Goal: Task Accomplishment & Management: Manage account settings

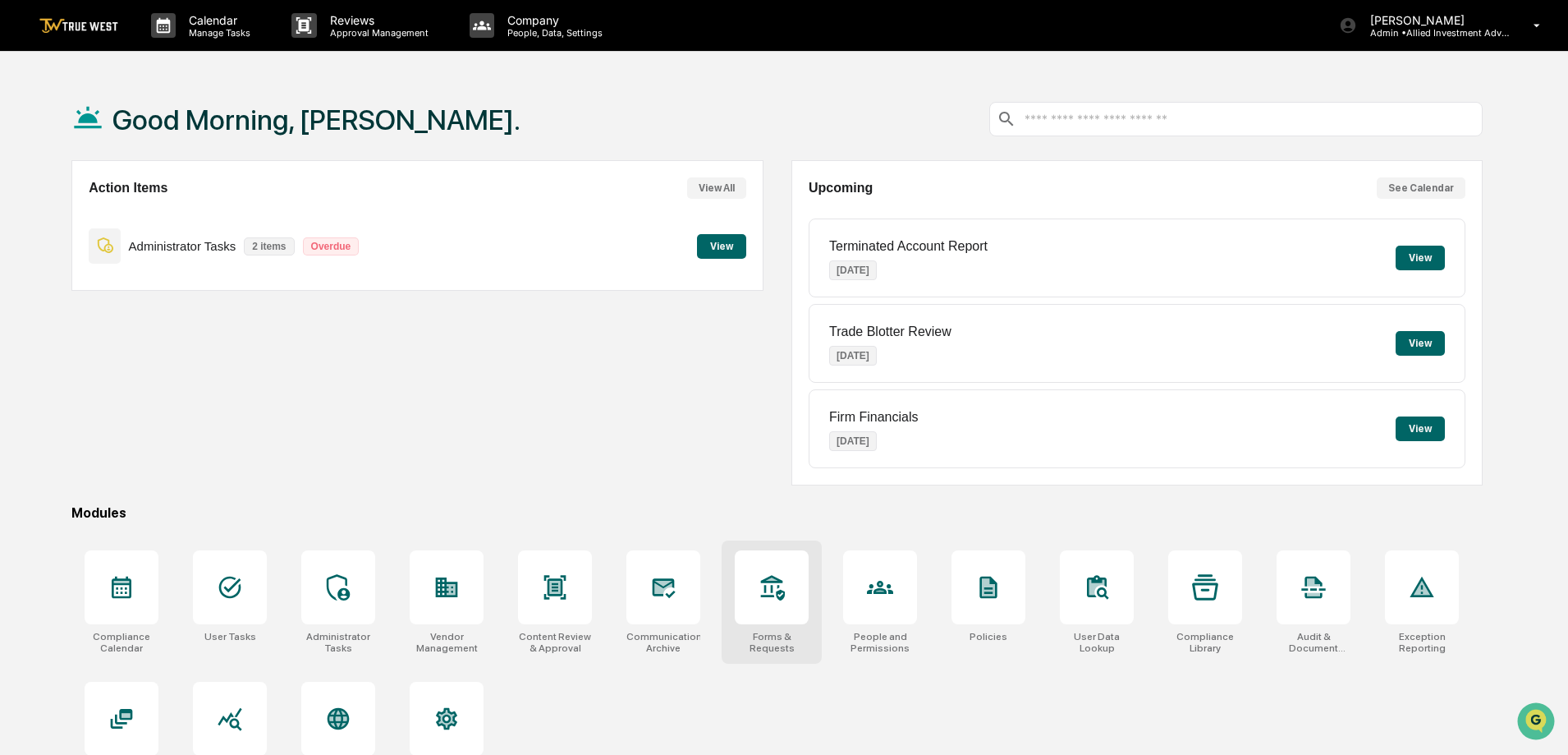
click at [771, 580] on icon at bounding box center [773, 587] width 24 height 26
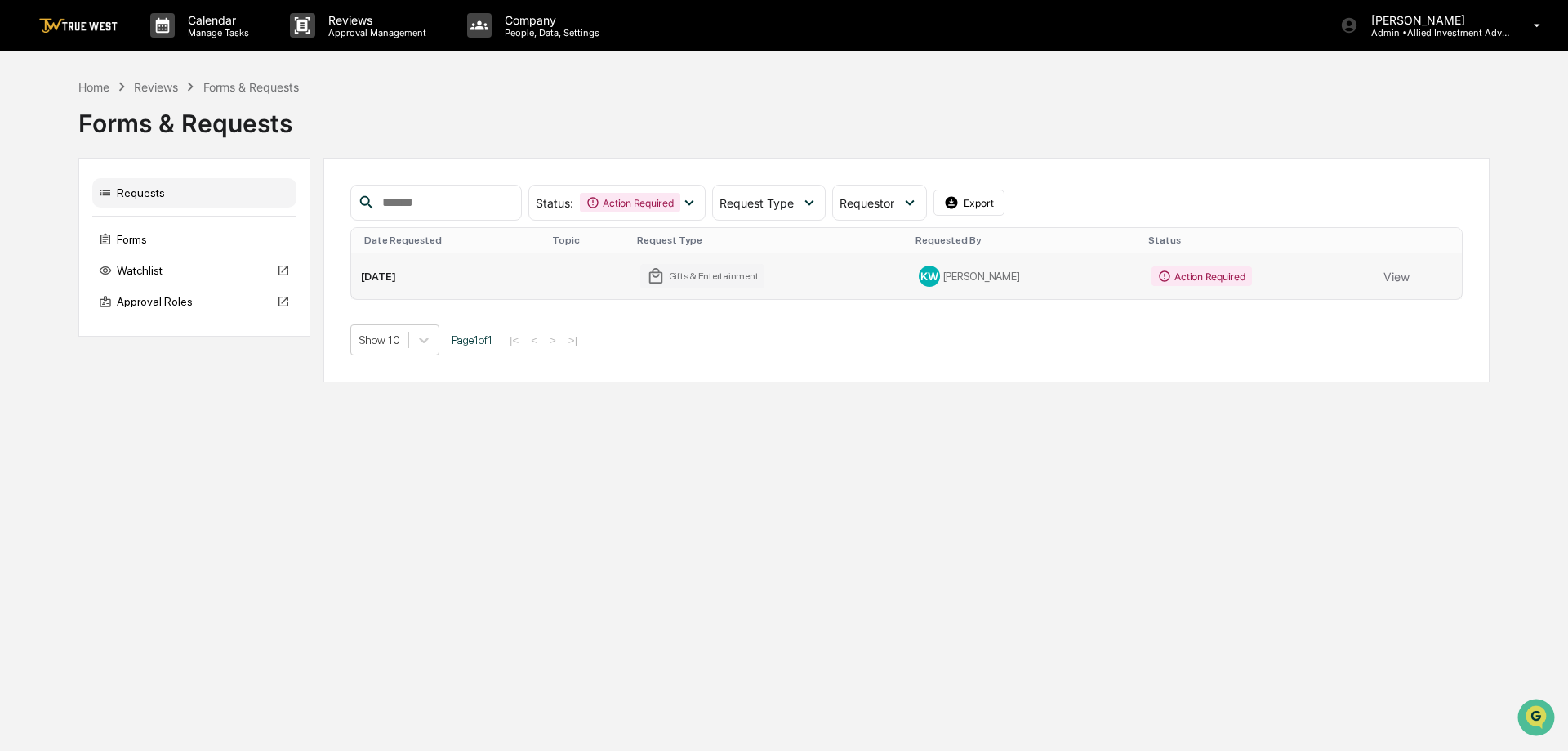
click at [729, 271] on div "Gifts & Entertainment" at bounding box center [701, 276] width 124 height 25
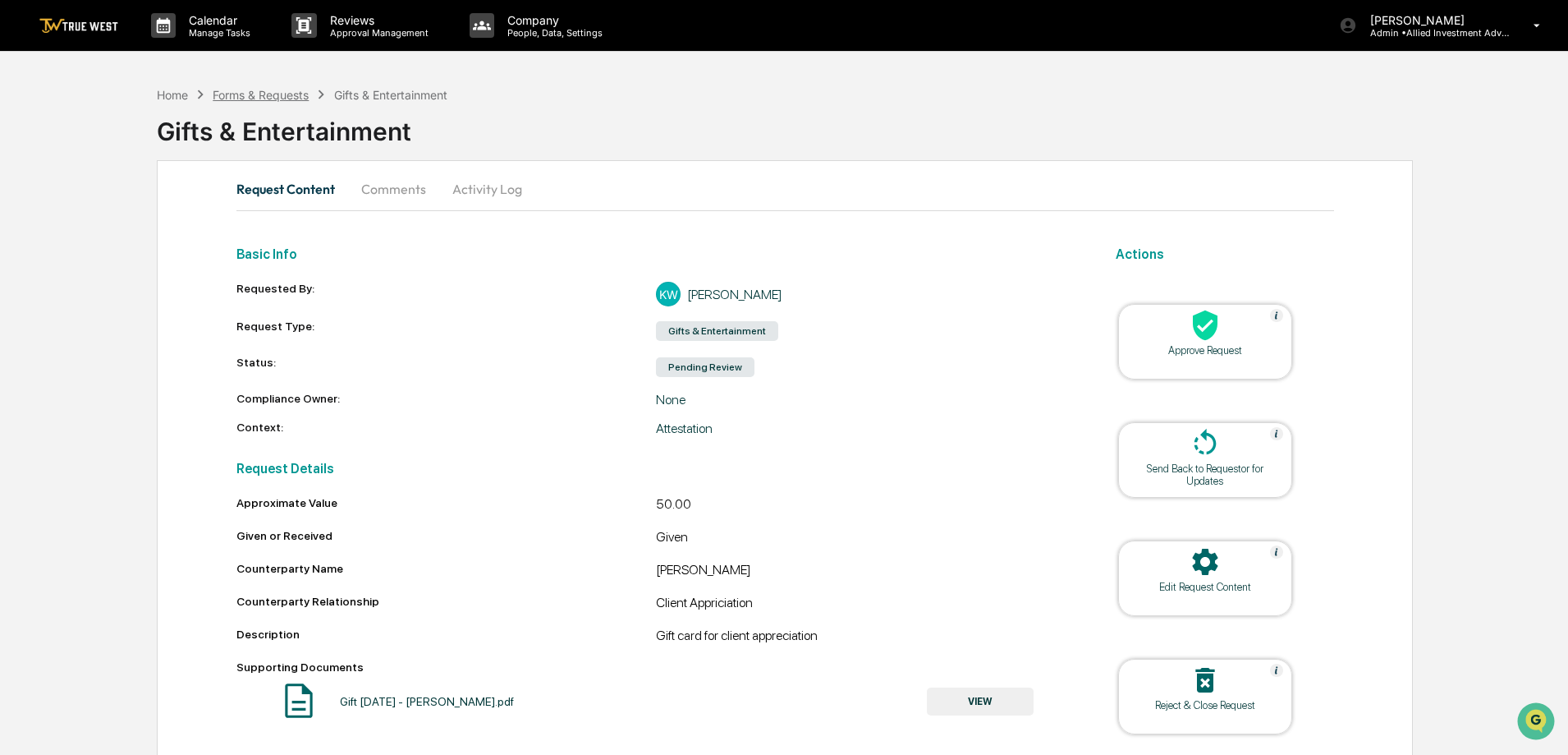
click at [275, 91] on div "Forms & Requests" at bounding box center [260, 95] width 96 height 14
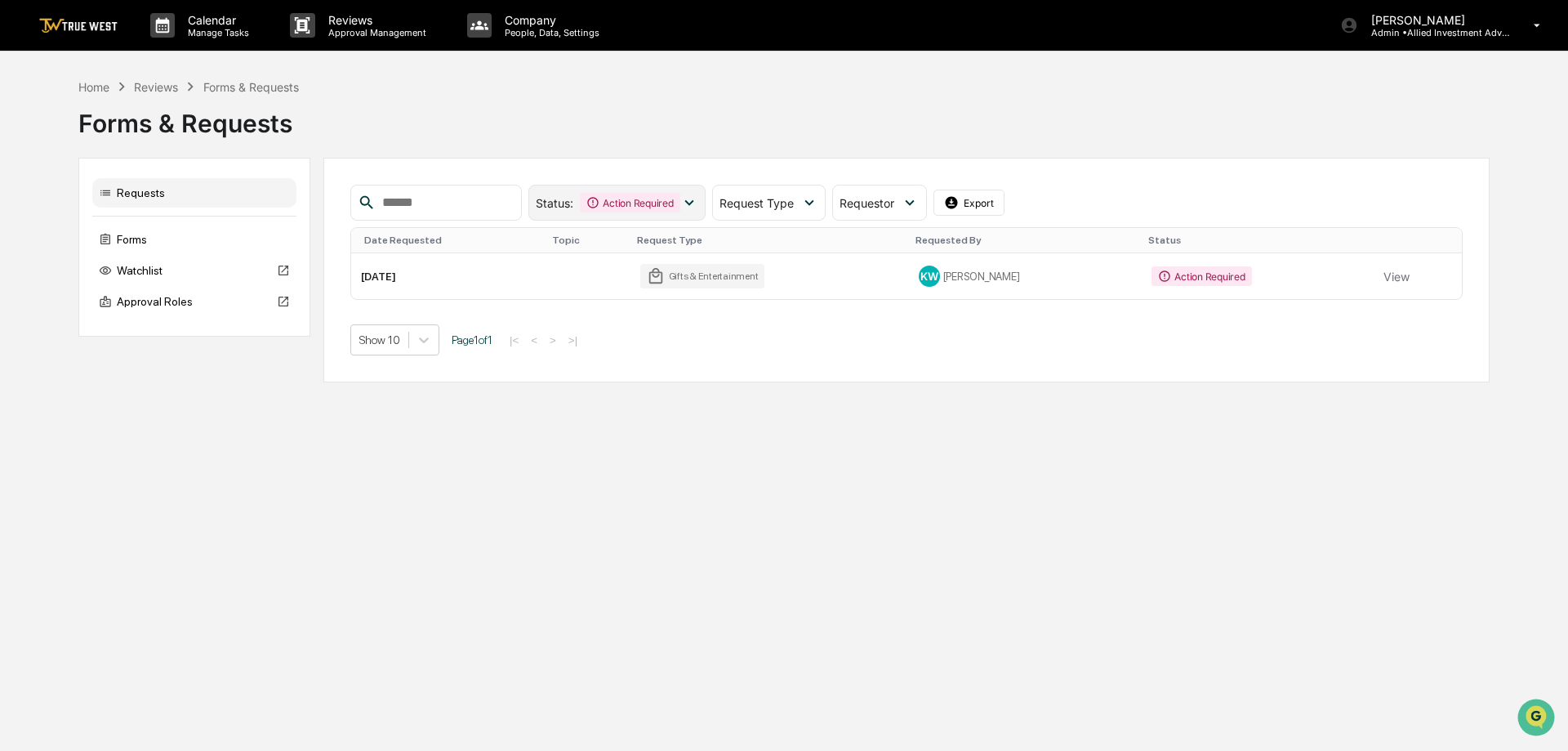
click at [698, 196] on icon at bounding box center [689, 202] width 18 height 18
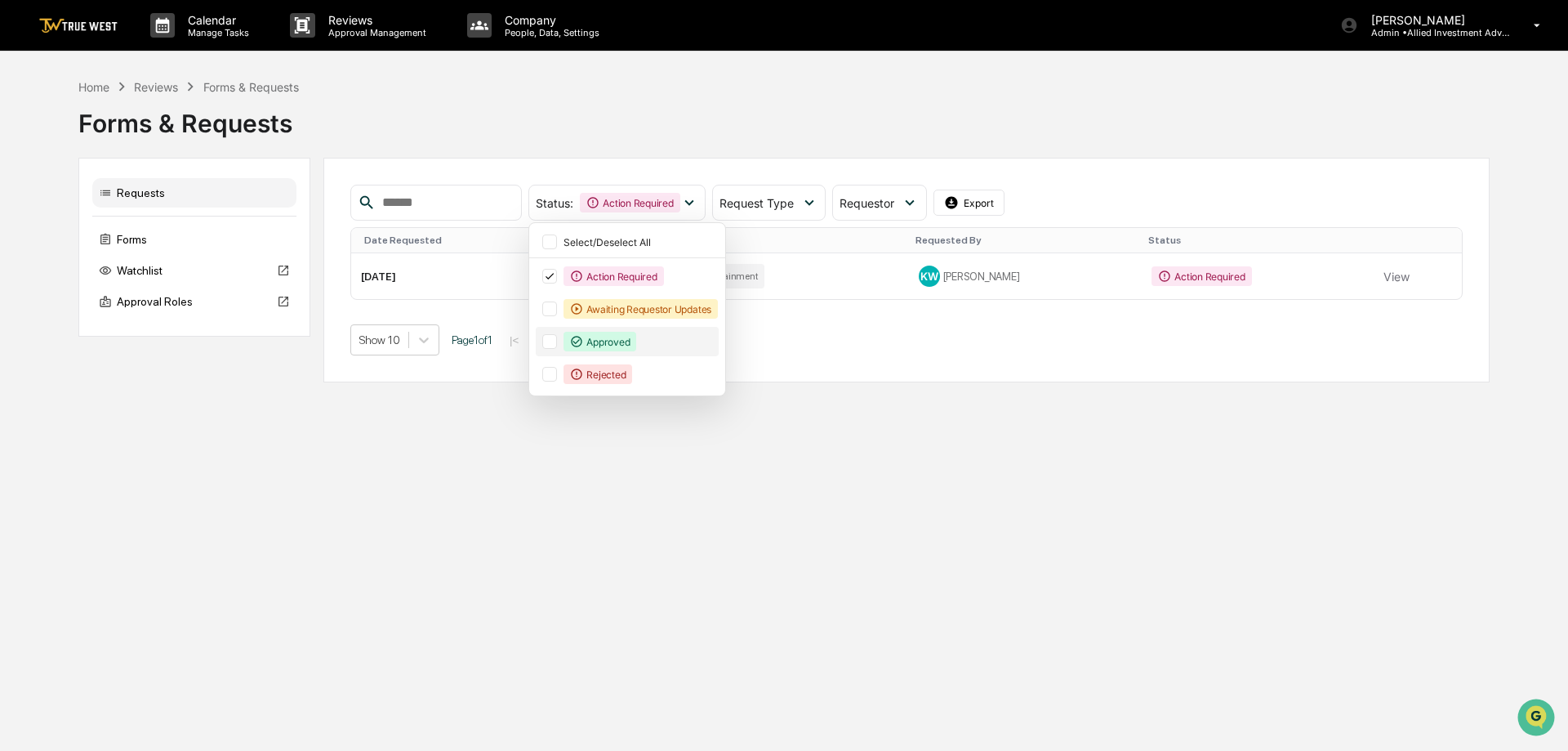
click at [636, 336] on div "Approved" at bounding box center [599, 341] width 72 height 20
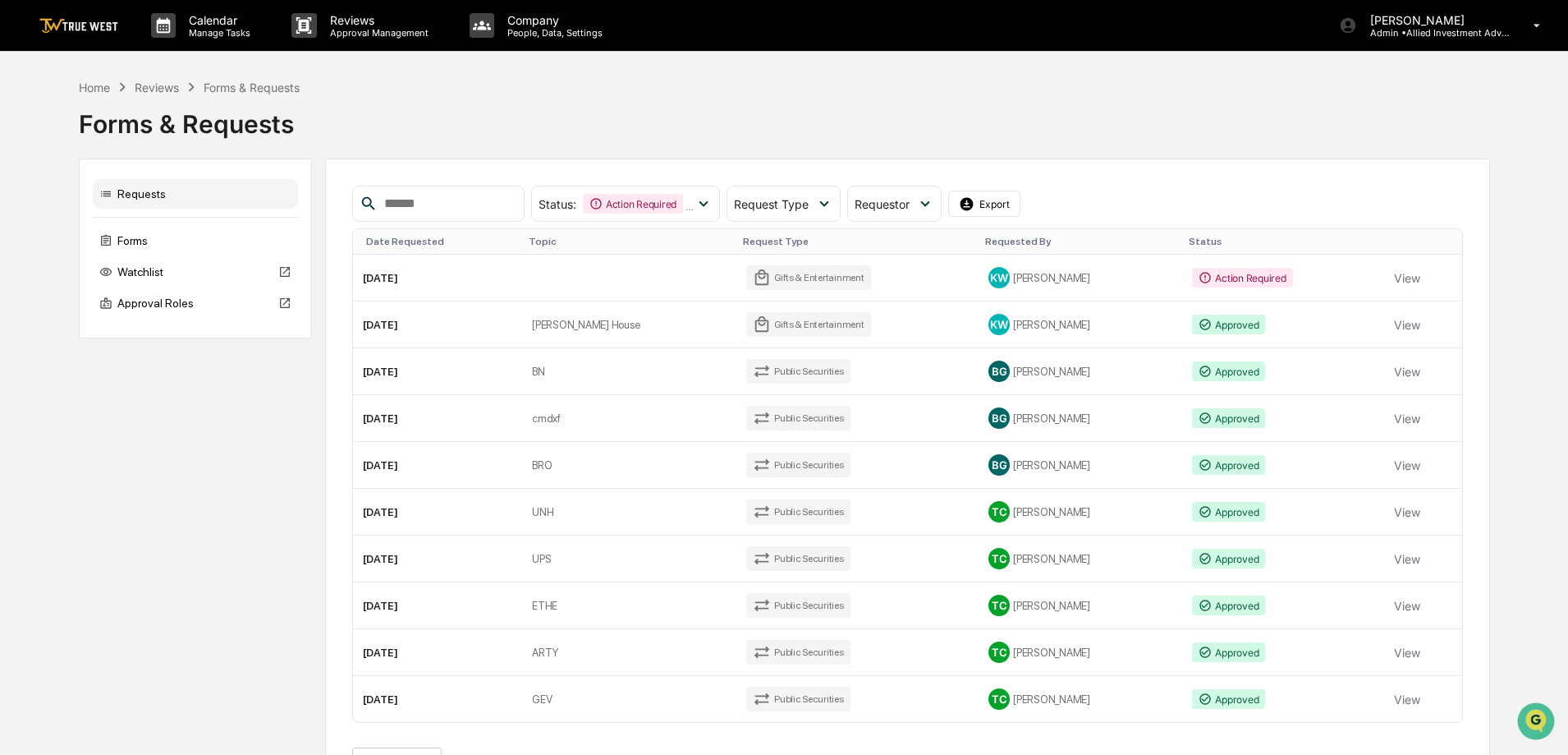
click at [453, 119] on div "Forms & Requests" at bounding box center [784, 117] width 1411 height 43
click at [637, 325] on td "Ronald McDonald House" at bounding box center [629, 324] width 214 height 47
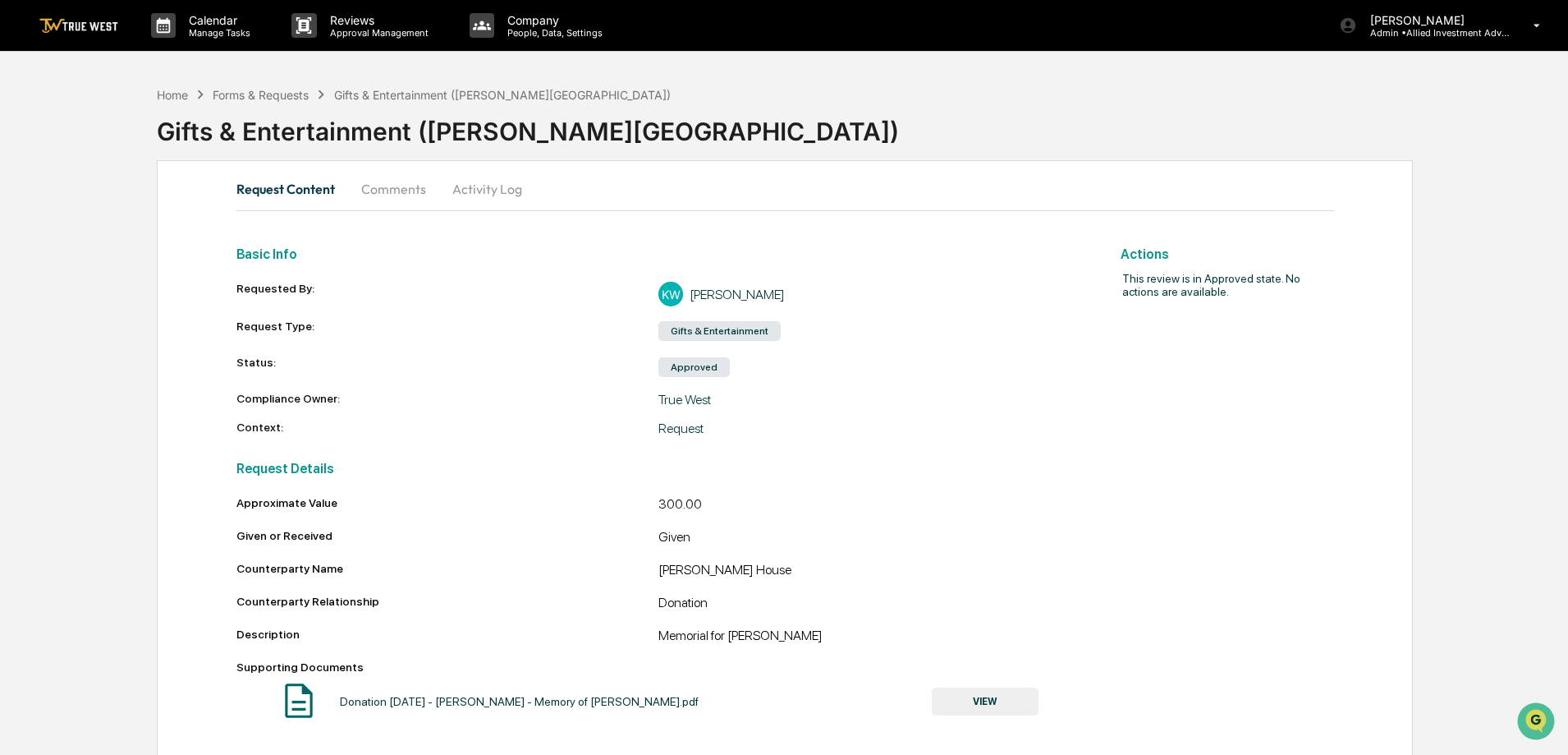
click at [73, 22] on img at bounding box center [79, 26] width 79 height 16
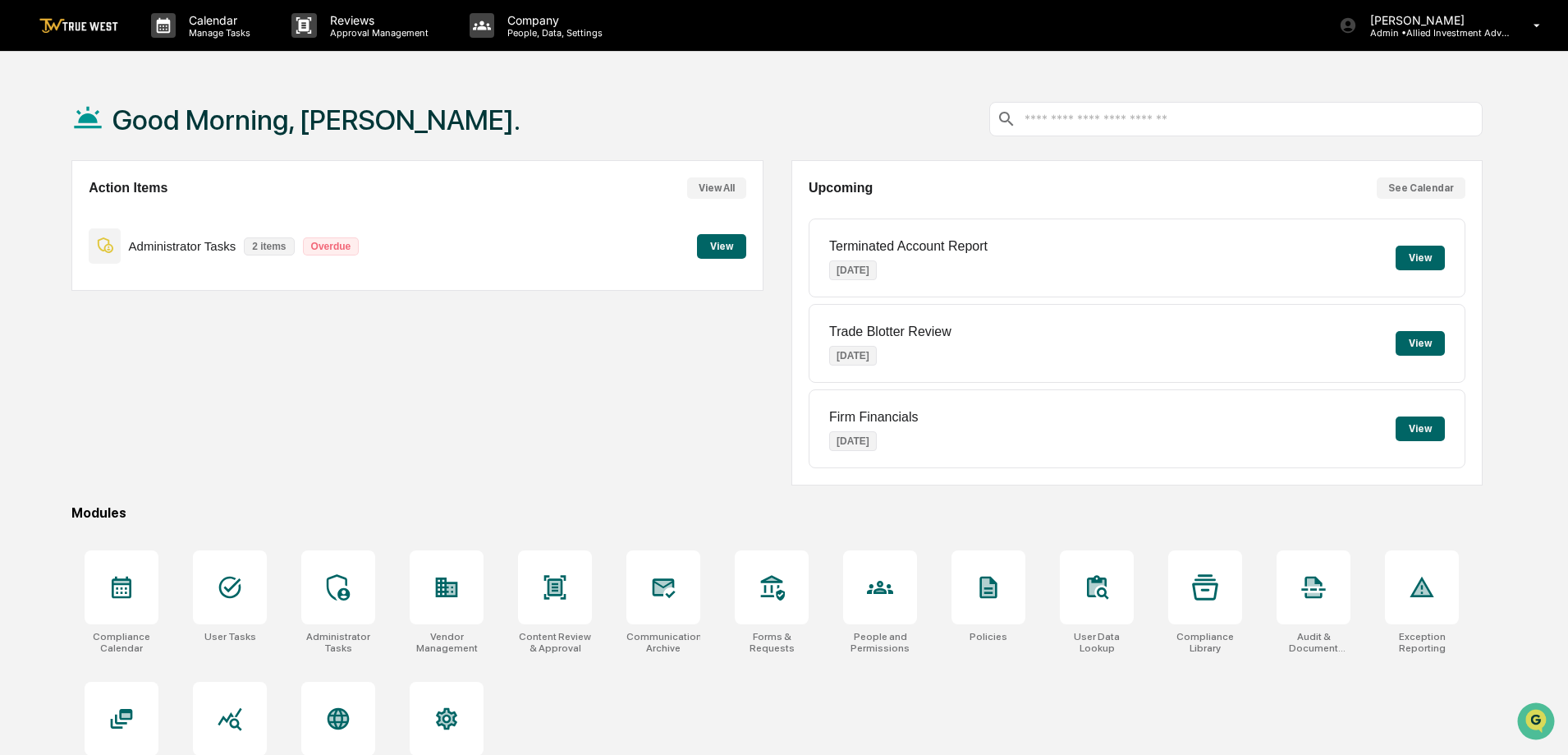
click at [715, 248] on button "View" at bounding box center [721, 246] width 49 height 25
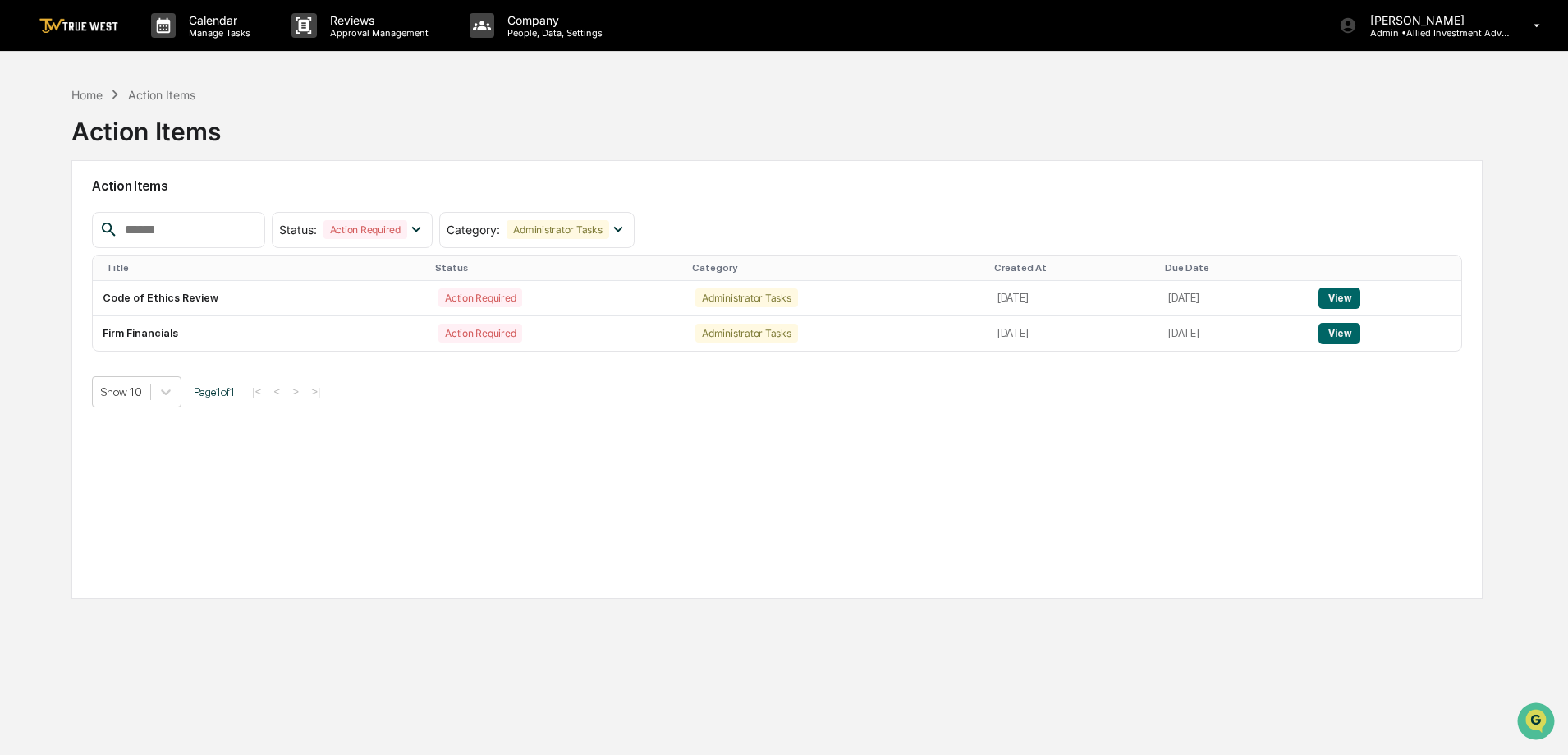
click at [83, 26] on img at bounding box center [79, 26] width 79 height 16
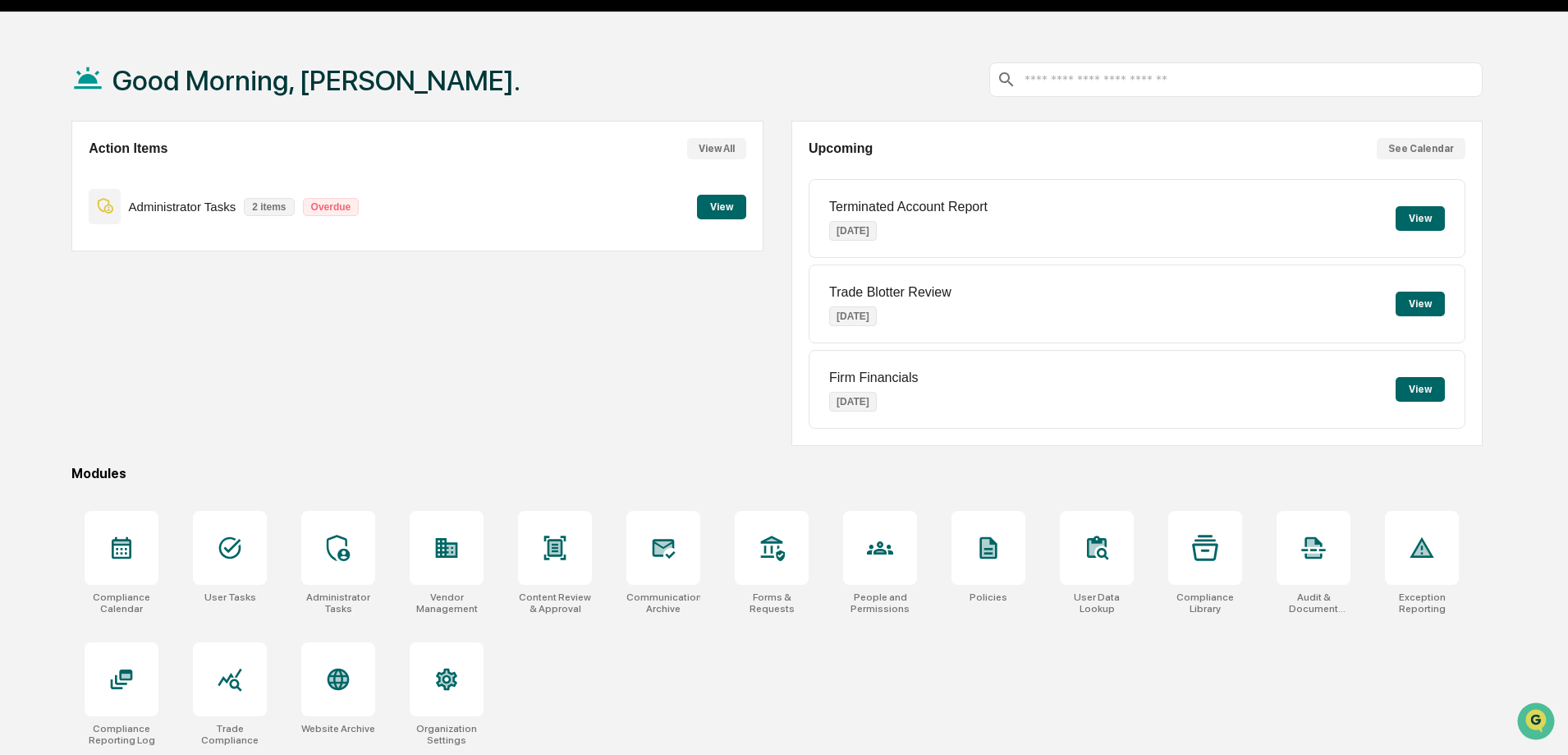
scroll to position [78, 0]
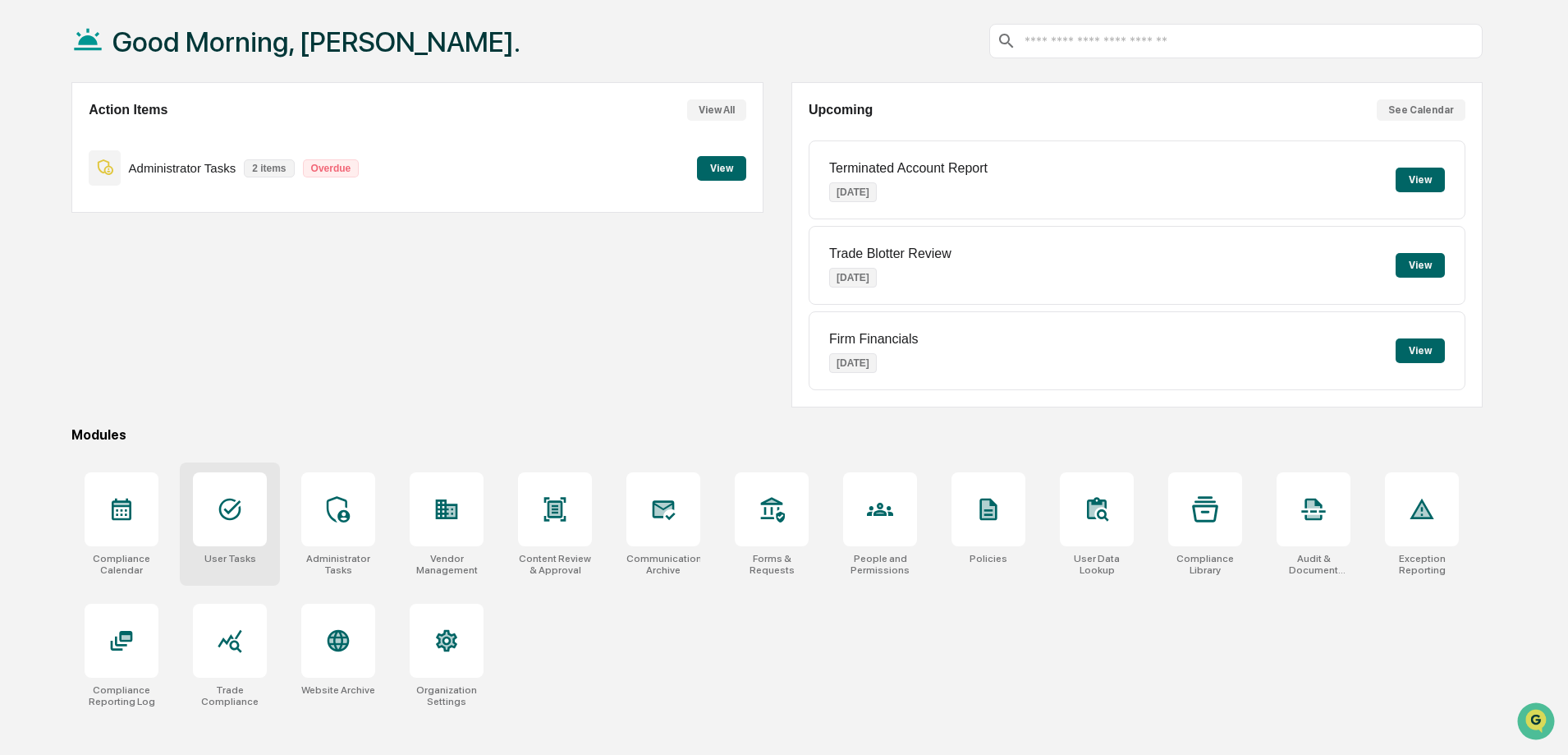
click at [214, 506] on div at bounding box center [229, 509] width 74 height 74
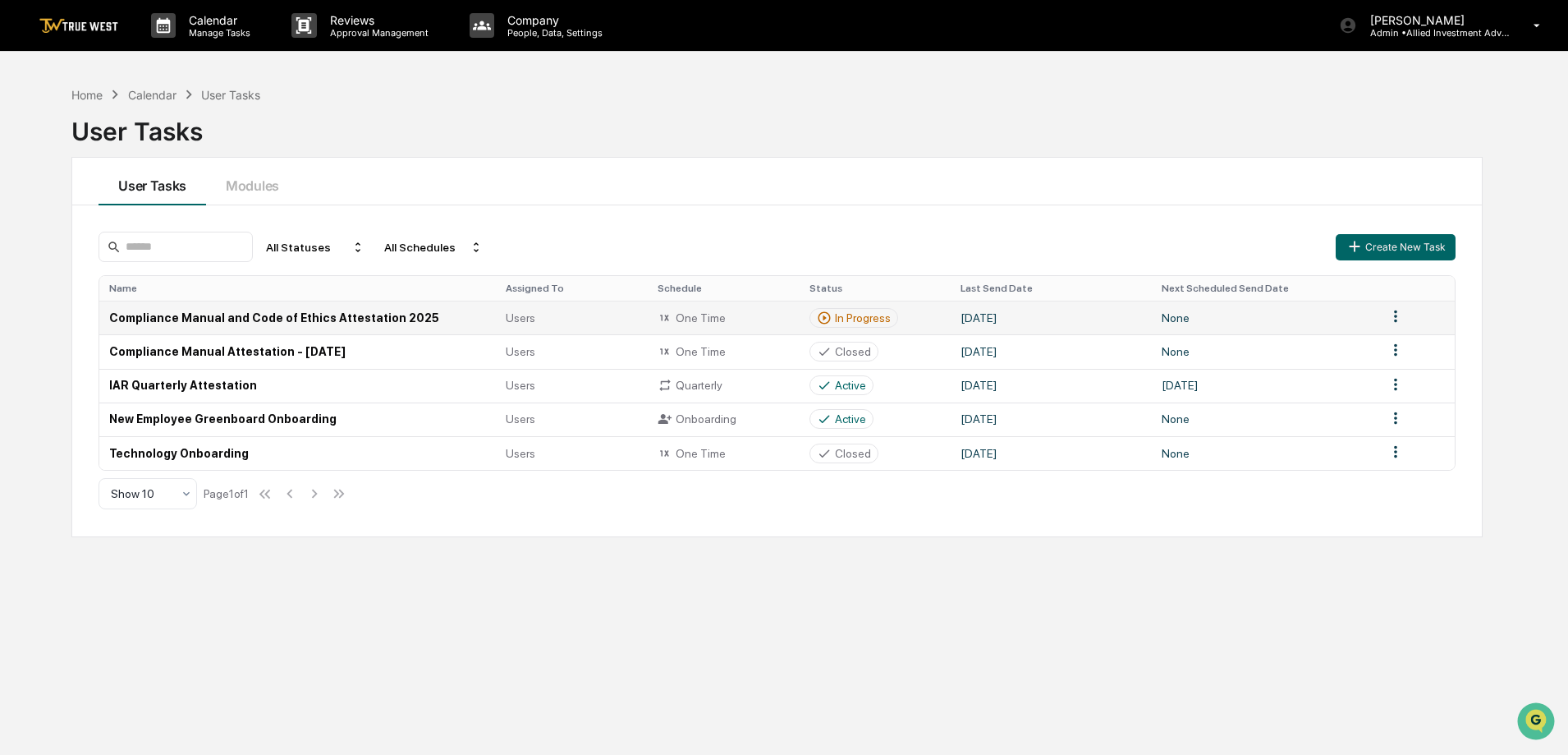
click at [369, 312] on td "Compliance Manual and Code of Ethics Attestation 2025" at bounding box center [298, 317] width 397 height 34
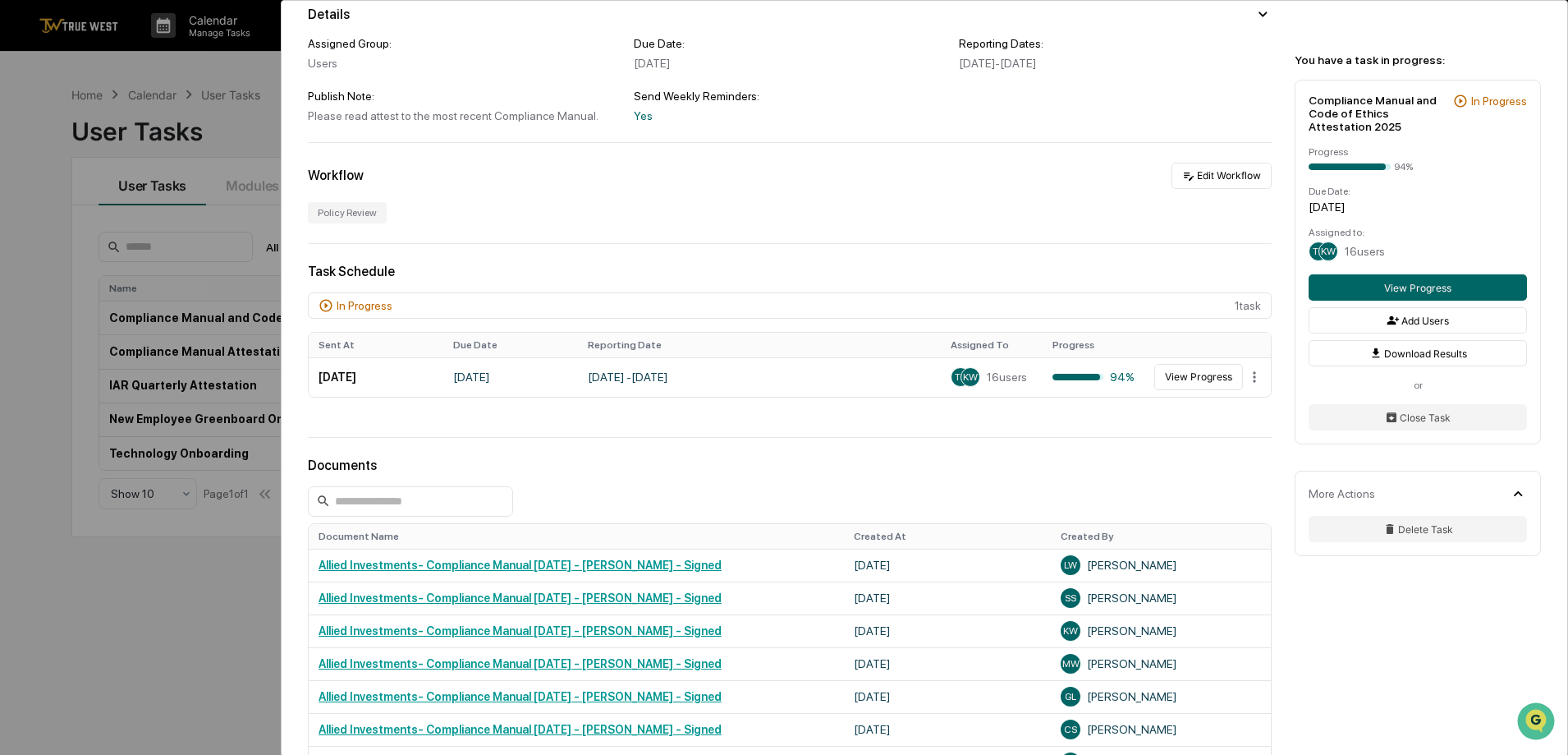
scroll to position [165, 0]
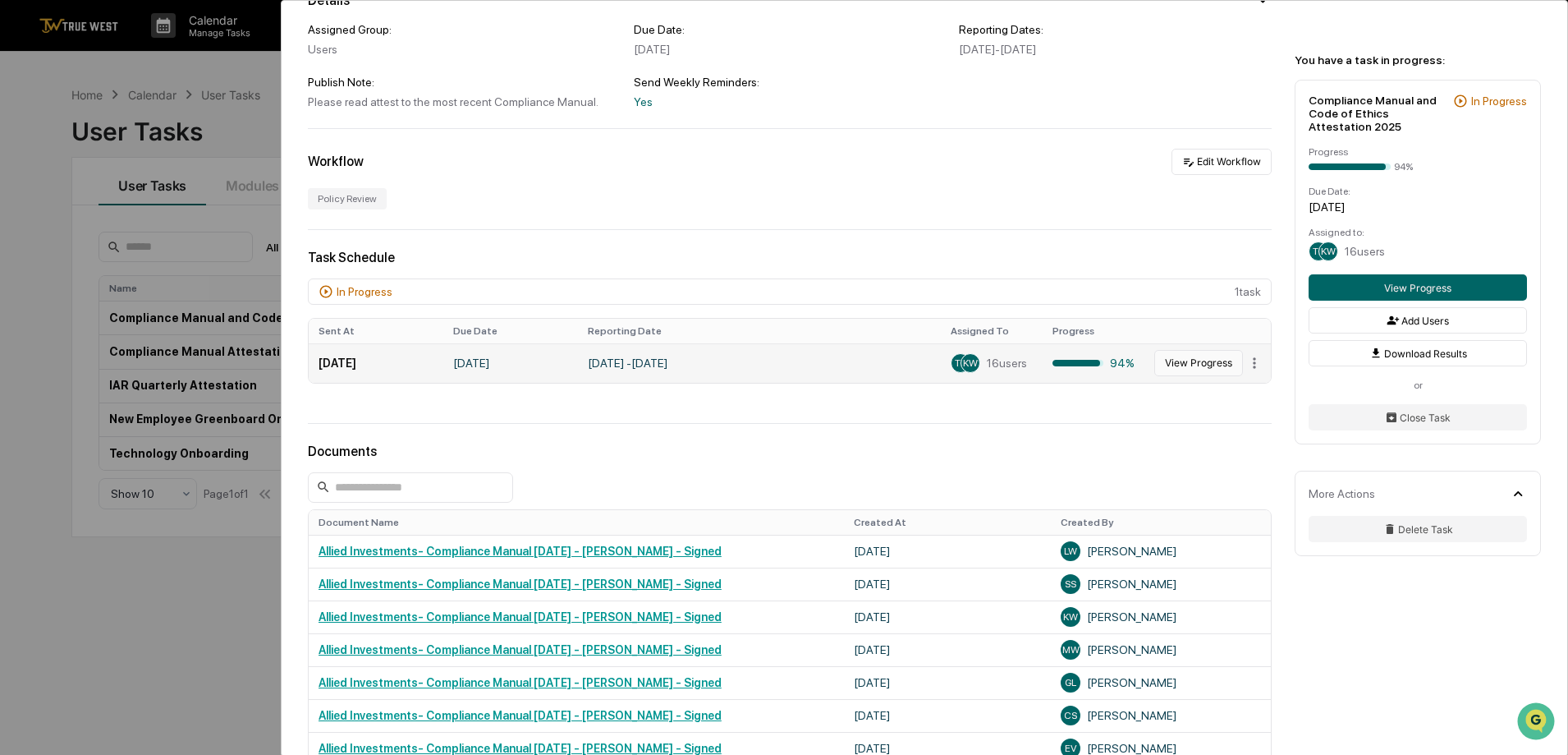
click at [1186, 358] on button "View Progress" at bounding box center [1198, 363] width 89 height 26
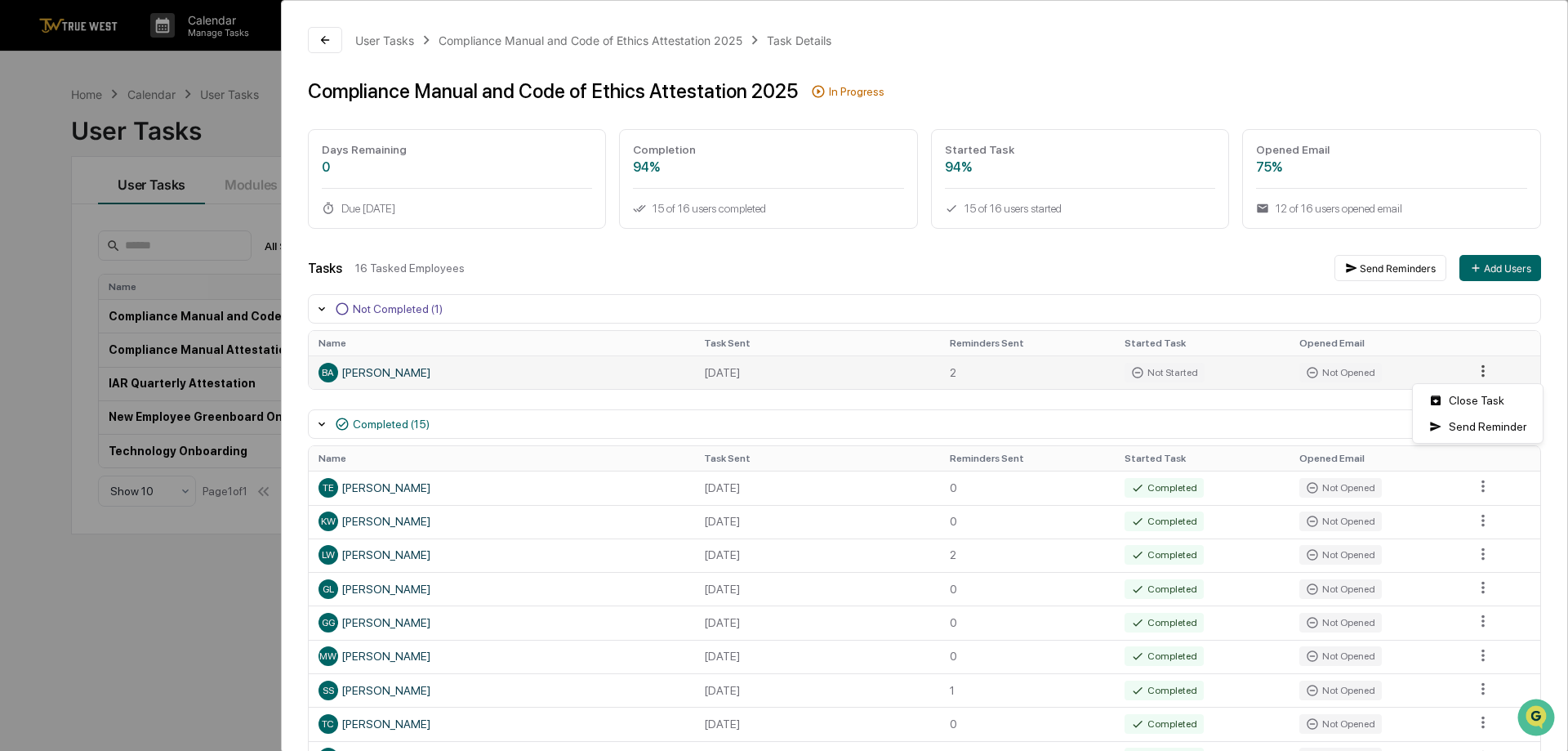
click at [1471, 369] on html "Calendar Manage Tasks Reviews Approval Management Company People, Data, Setting…" at bounding box center [784, 375] width 1568 height 751
click at [1392, 42] on html "Calendar Manage Tasks Reviews Approval Management Company People, Data, Setting…" at bounding box center [784, 375] width 1568 height 751
click at [1082, 93] on div "Compliance Manual and Code of Ethics Attestation 2025 In Progress" at bounding box center [919, 91] width 1226 height 24
click at [386, 40] on div "User Tasks" at bounding box center [382, 41] width 59 height 14
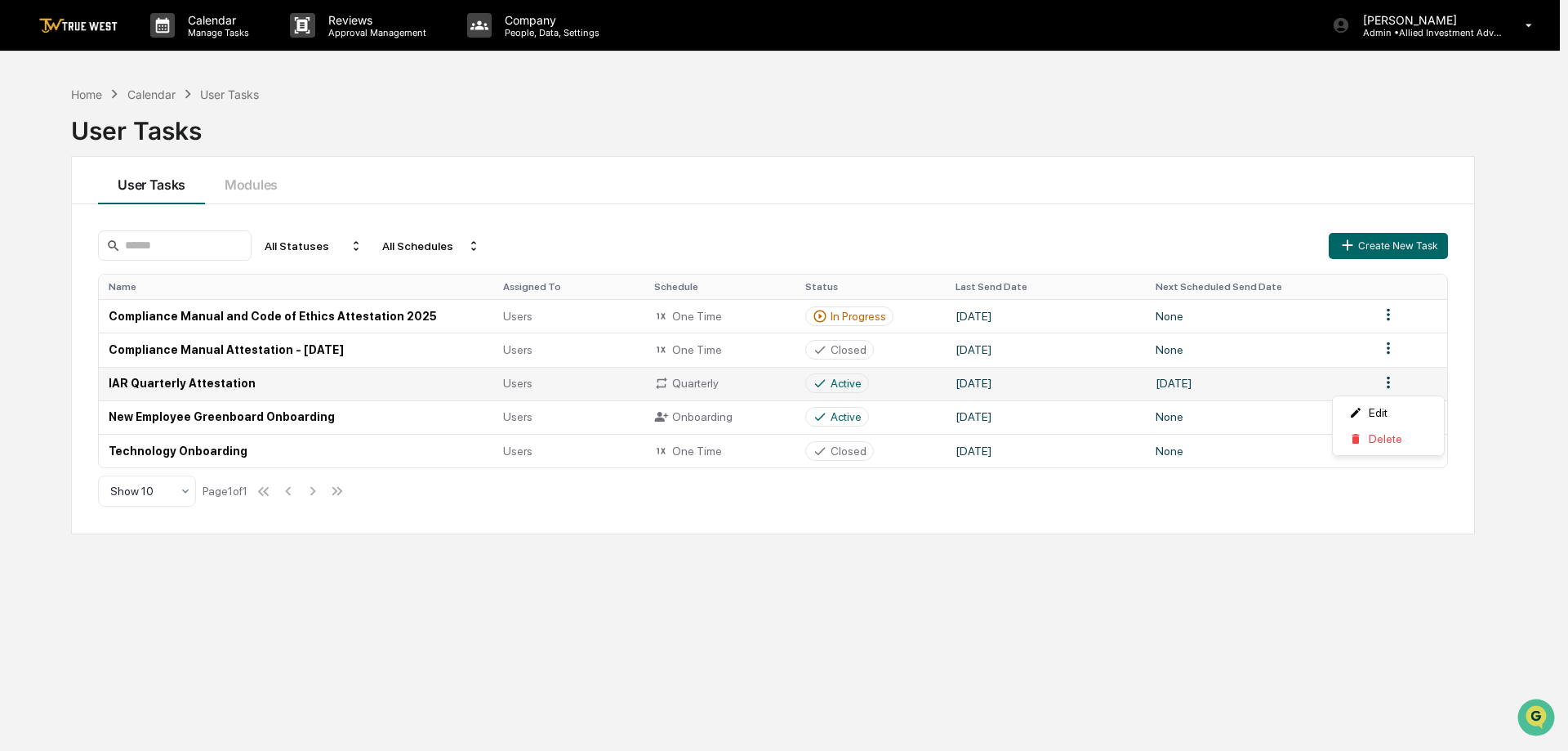
click at [1386, 381] on html "Calendar Manage Tasks Reviews Approval Management Company People, Data, Setting…" at bounding box center [784, 375] width 1568 height 751
click at [524, 382] on html "Calendar Manage Tasks Reviews Approval Management Company People, Data, Setting…" at bounding box center [784, 375] width 1568 height 751
click at [209, 384] on td "IAR Quarterly Attestation" at bounding box center [297, 384] width 395 height 34
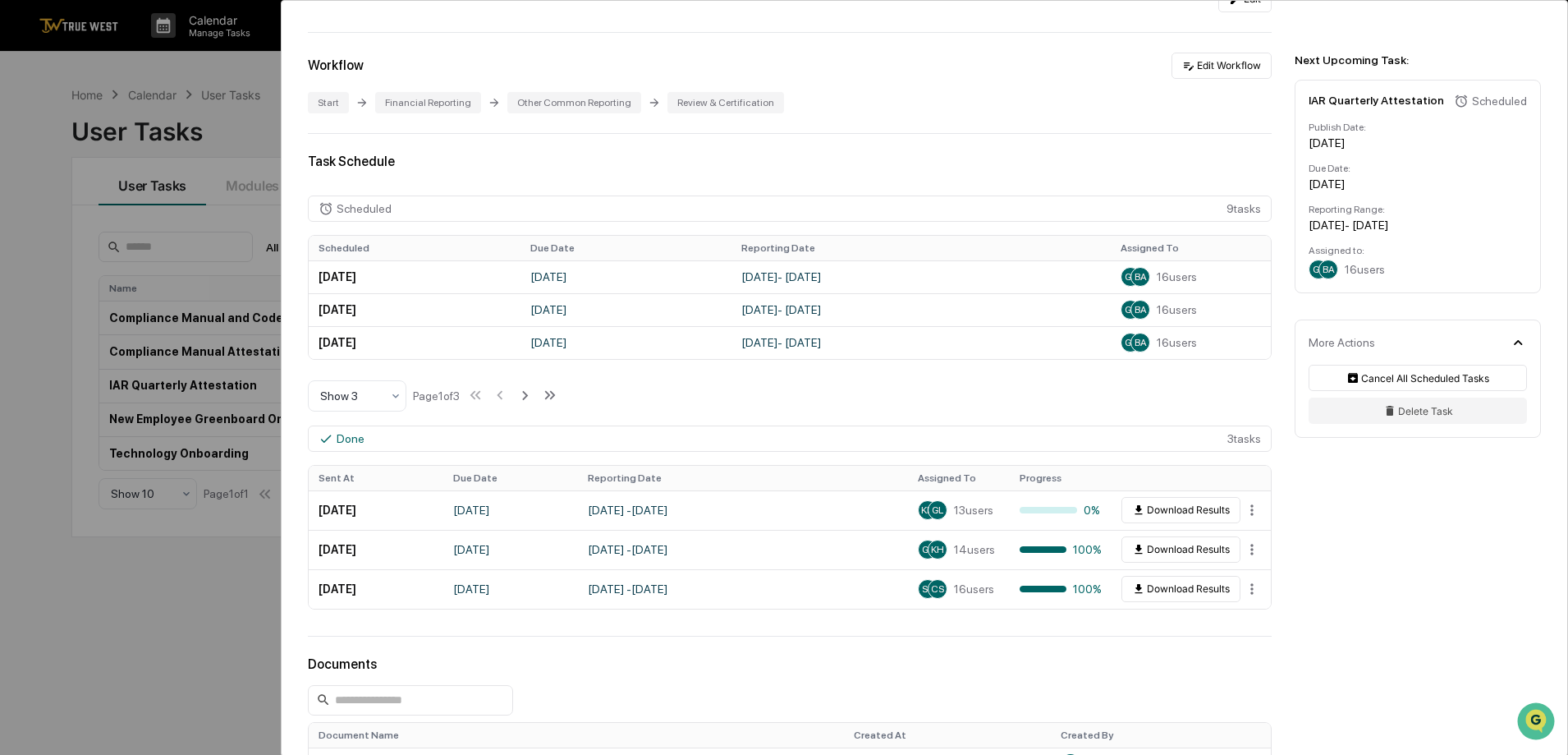
scroll to position [328, 0]
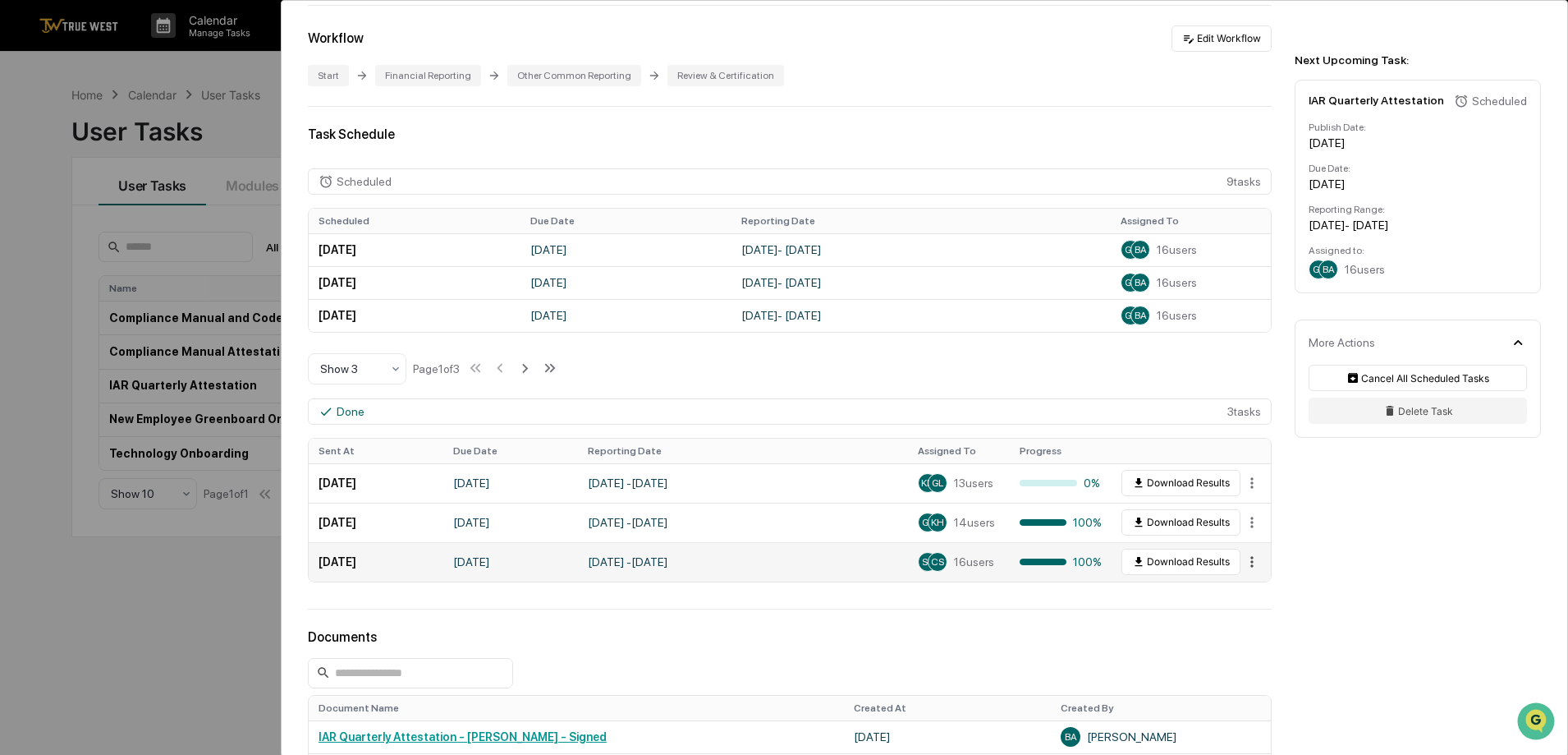
click at [1247, 563] on html "Calendar Manage Tasks Reviews Approval Management Company People, Data, Setting…" at bounding box center [784, 377] width 1568 height 755
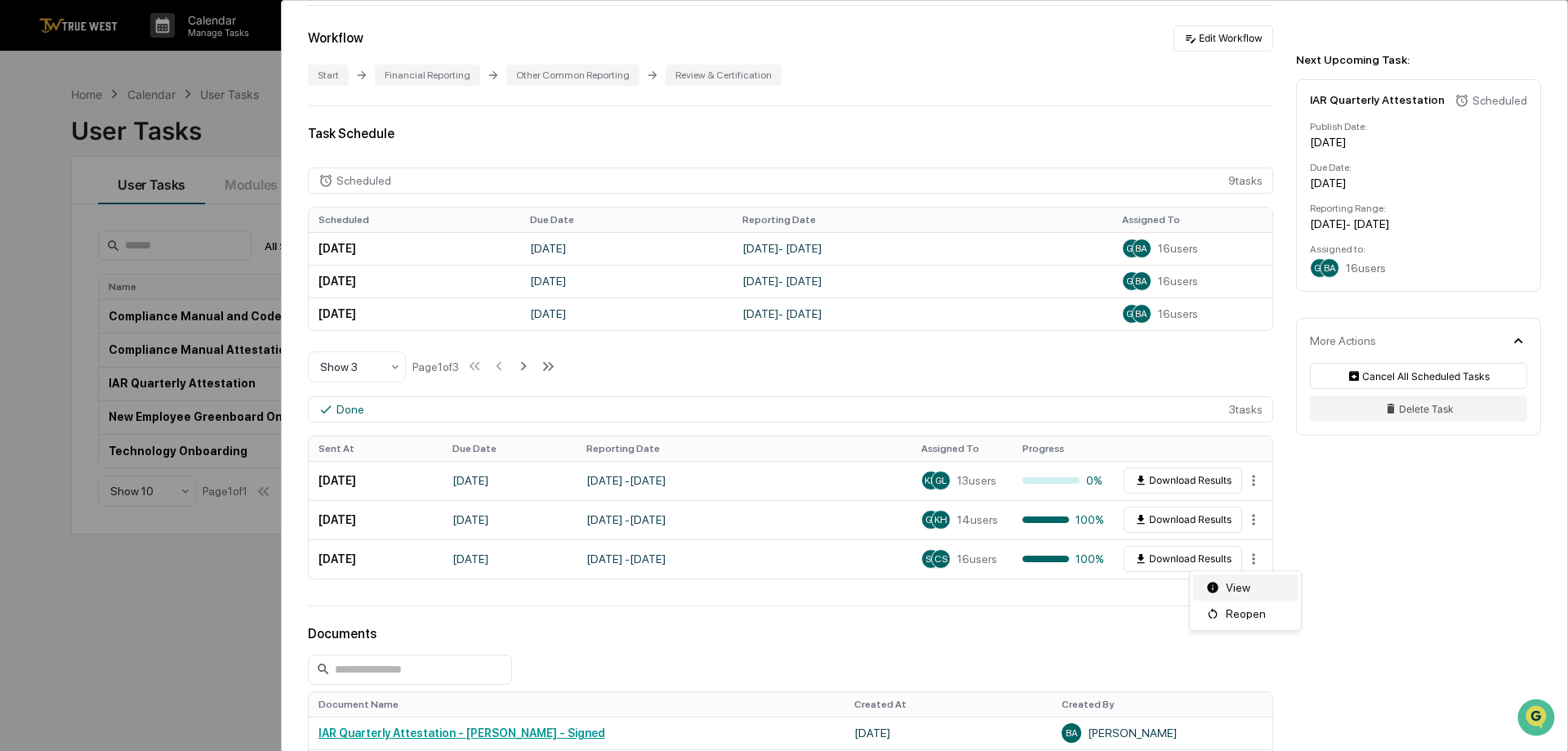
click at [1239, 585] on div "View" at bounding box center [1245, 587] width 104 height 26
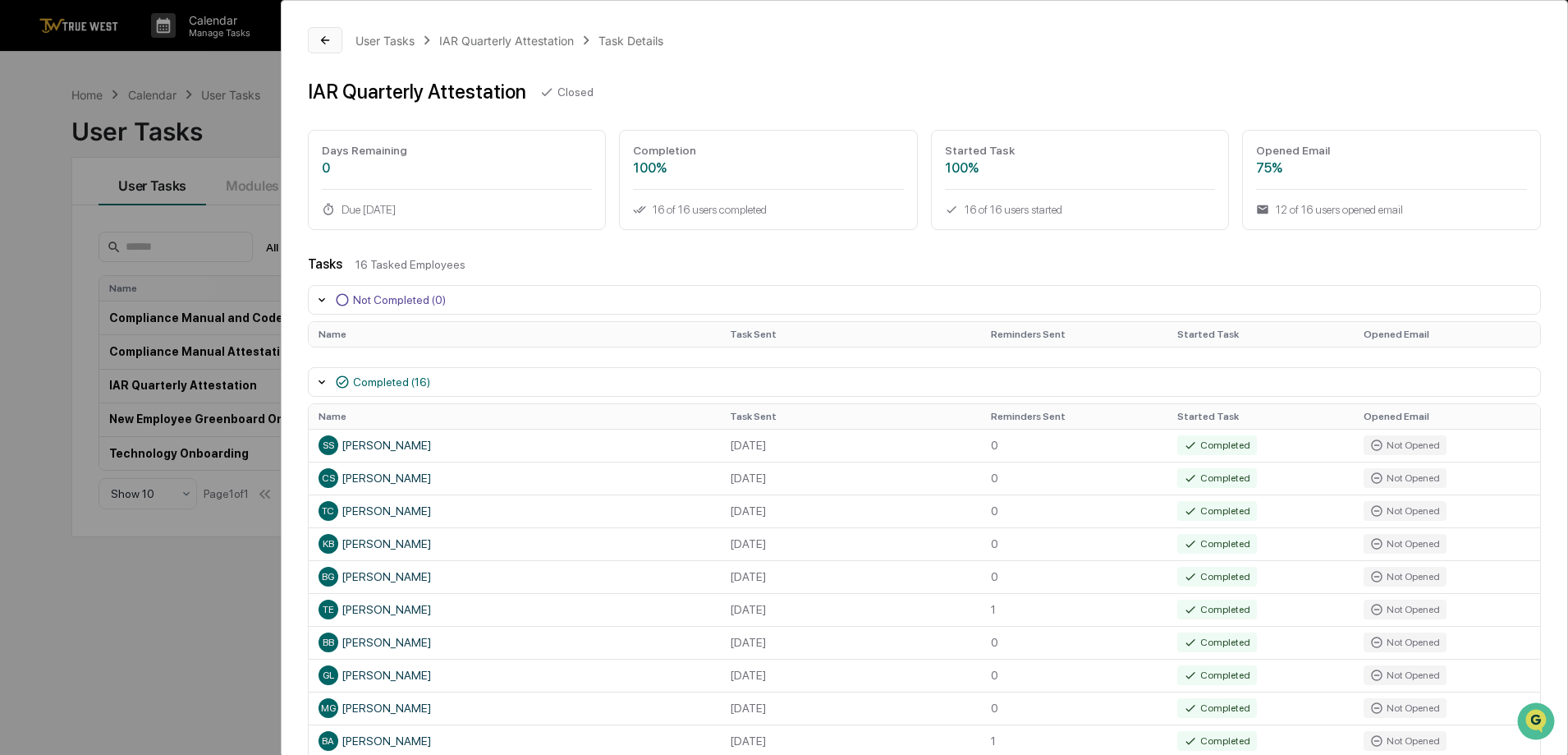
click at [328, 37] on icon at bounding box center [324, 40] width 13 height 13
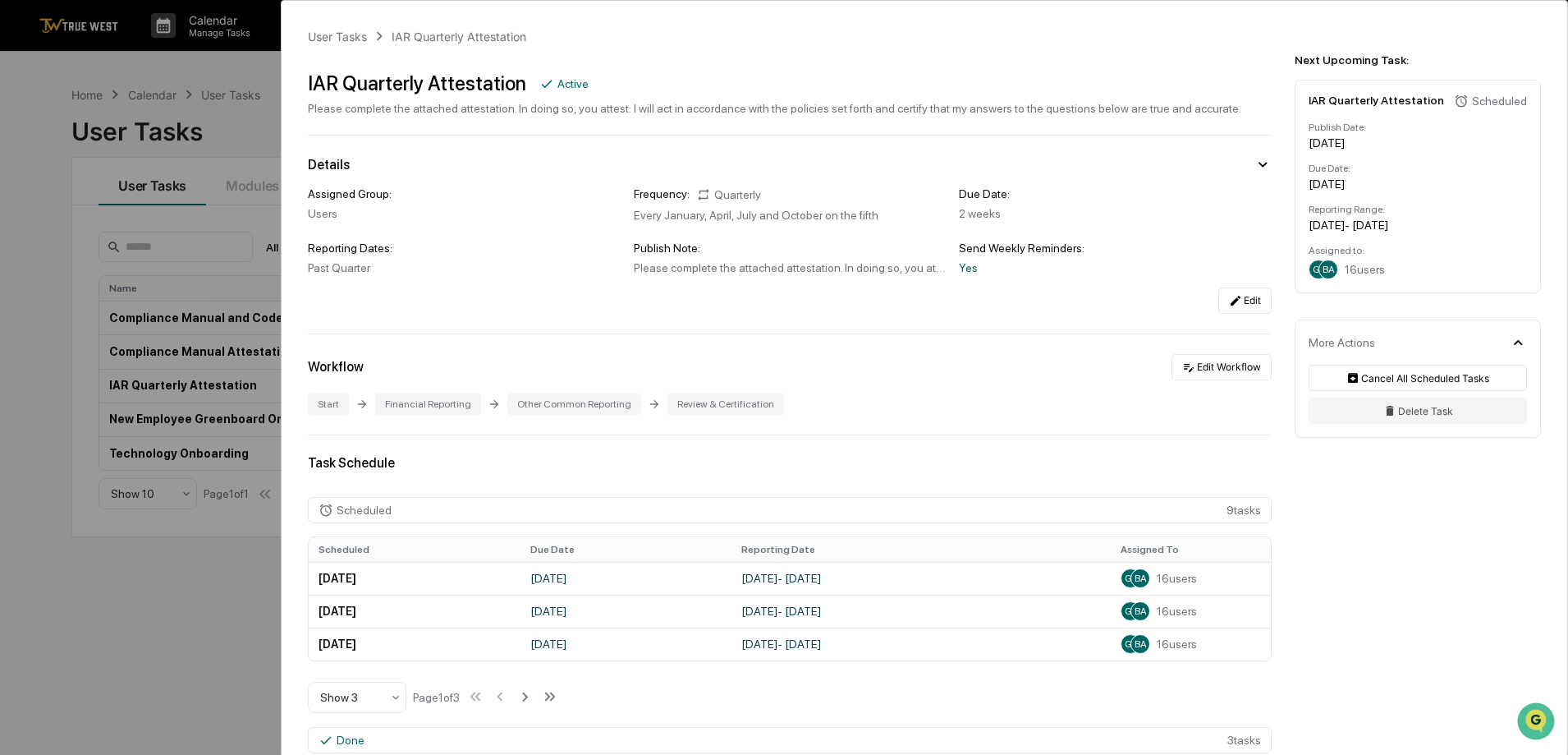
click at [216, 74] on div "User Tasks IAR Quarterly Attestation IAR Quarterly Attestation Active Please co…" at bounding box center [784, 377] width 1568 height 755
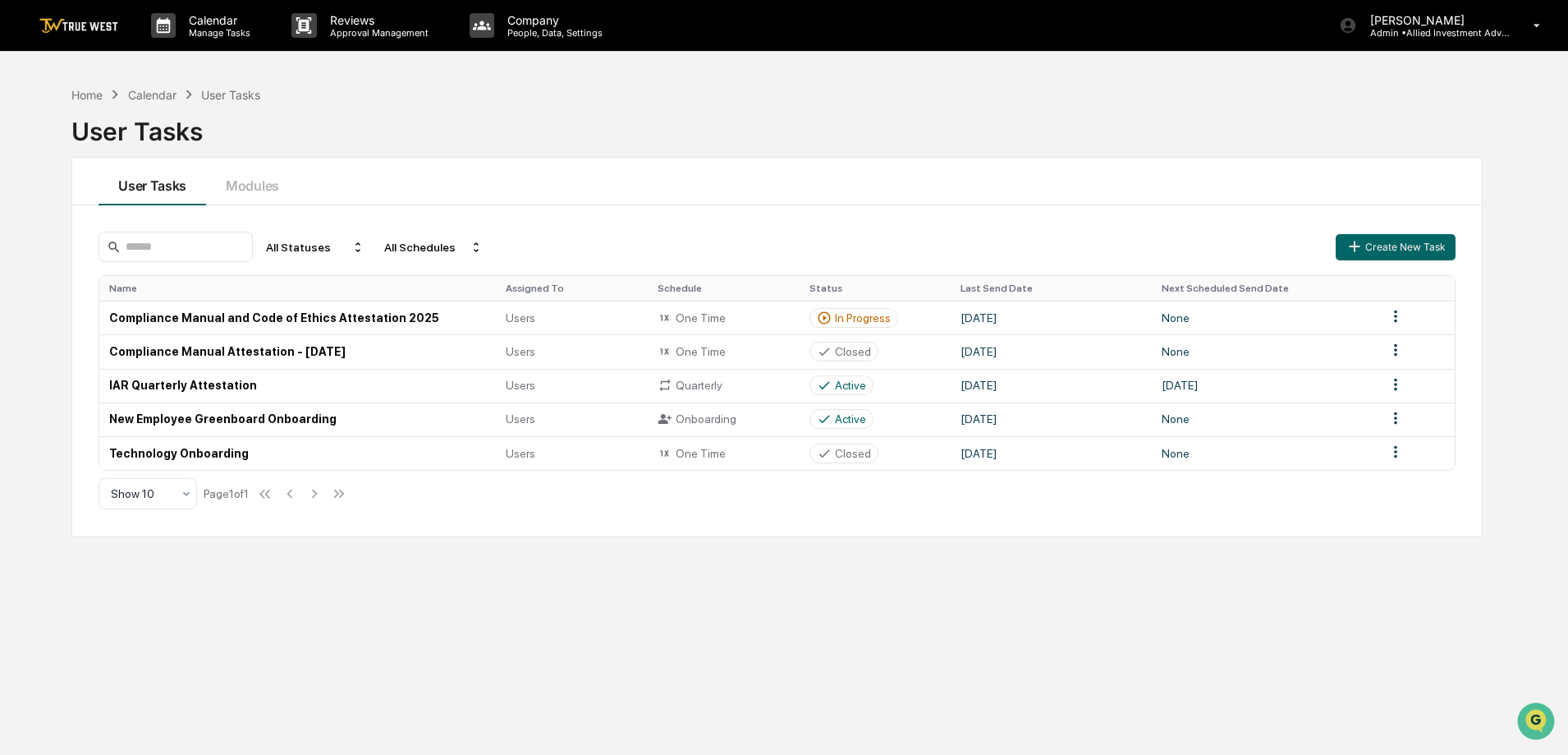
click at [84, 22] on img at bounding box center [79, 26] width 79 height 16
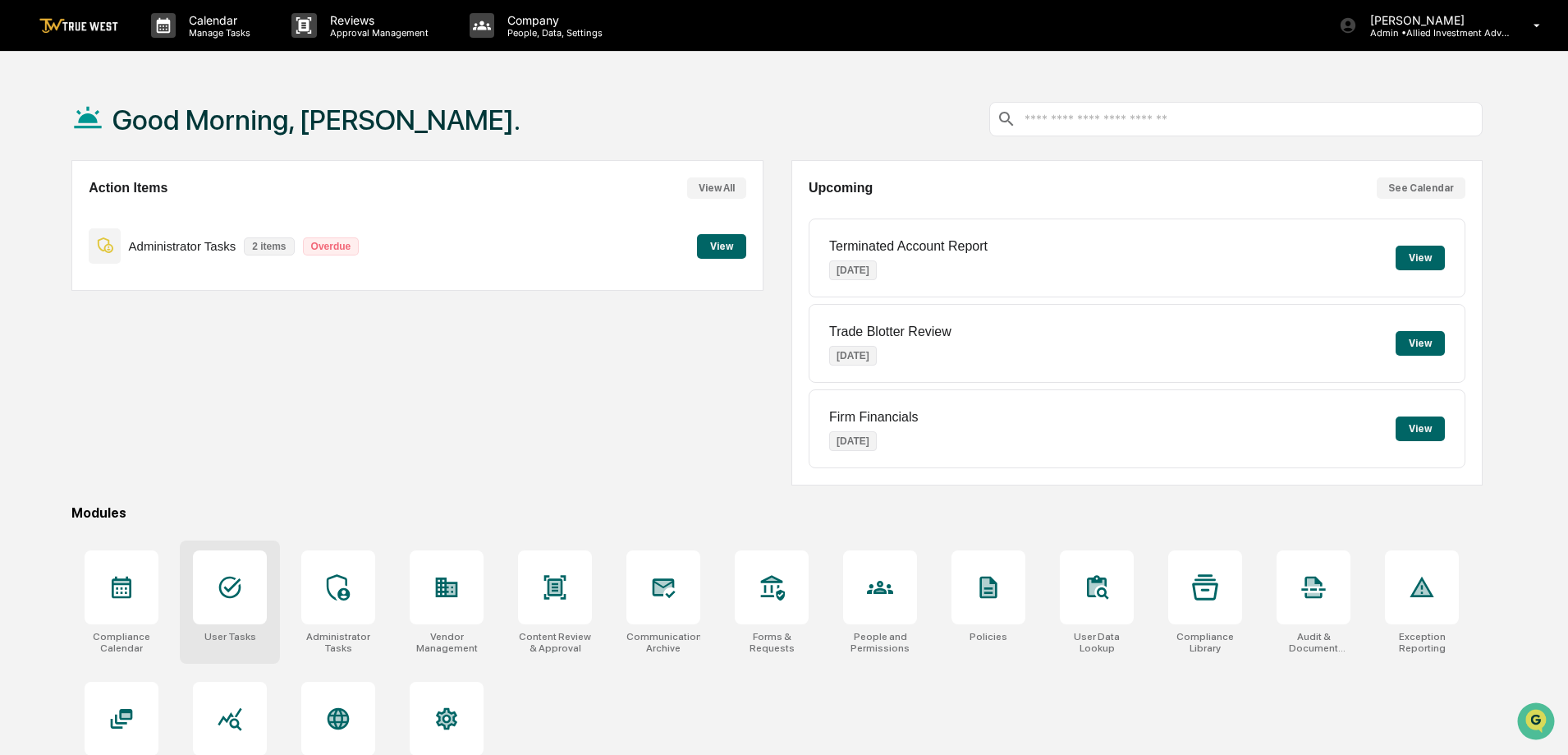
click at [216, 590] on icon at bounding box center [229, 586] width 26 height 26
